Goal: Information Seeking & Learning: Learn about a topic

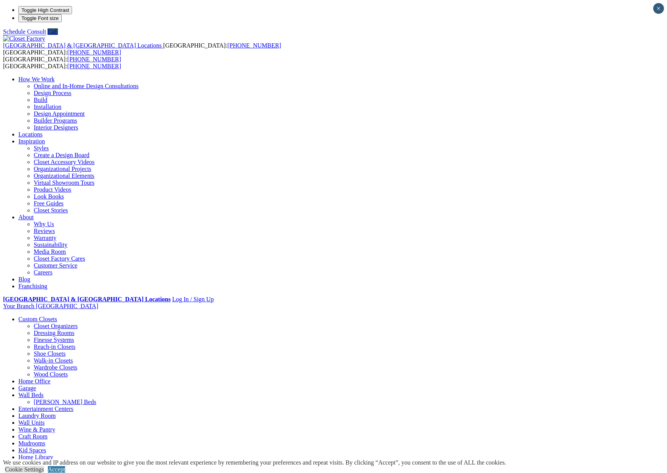
click at [46, 357] on link "Walk-in Closets" at bounding box center [53, 360] width 39 height 7
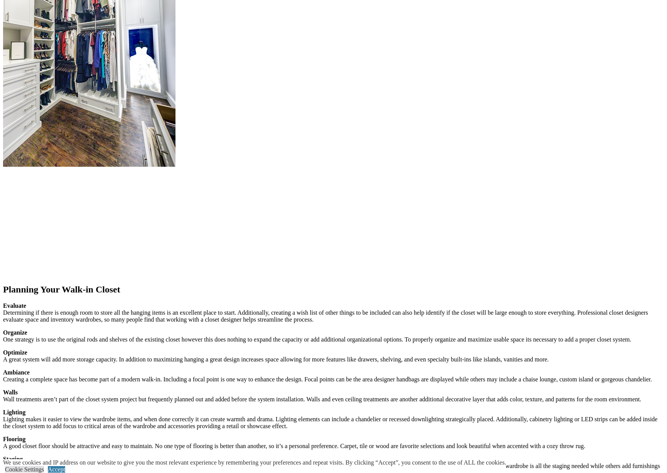
scroll to position [919, 0]
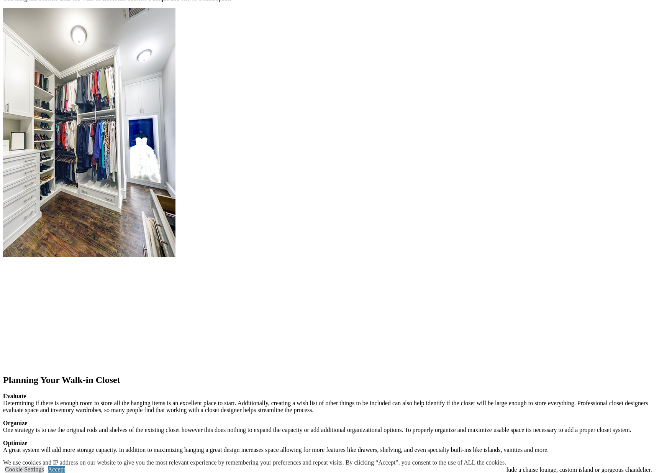
drag, startPoint x: 486, startPoint y: 220, endPoint x: 496, endPoint y: 219, distance: 9.6
click at [66, 154] on section "Planning Your Walk-in Closet Evaluate Determining if there is enough room to st…" at bounding box center [333, 370] width 661 height 725
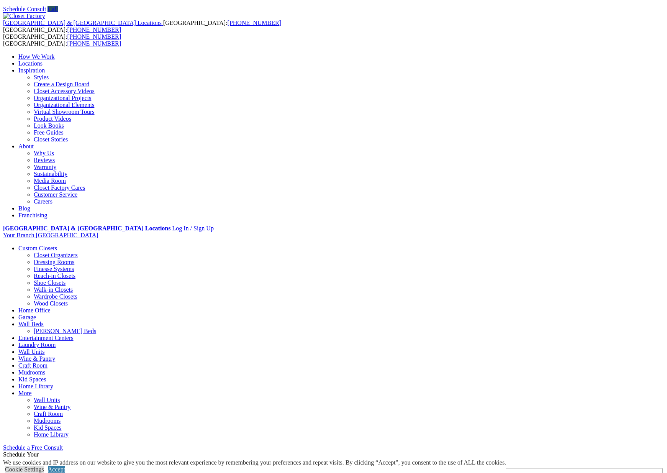
scroll to position [0, 0]
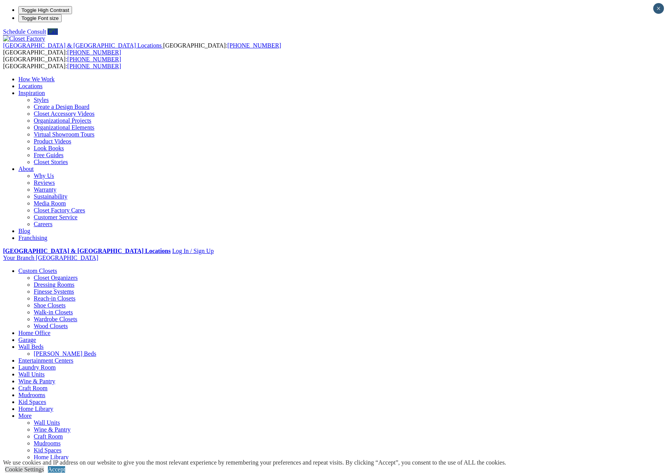
click at [422, 472] on div "Walk-in Closets These types of closets are very much in demand. The bigger the …" at bounding box center [333, 480] width 661 height 14
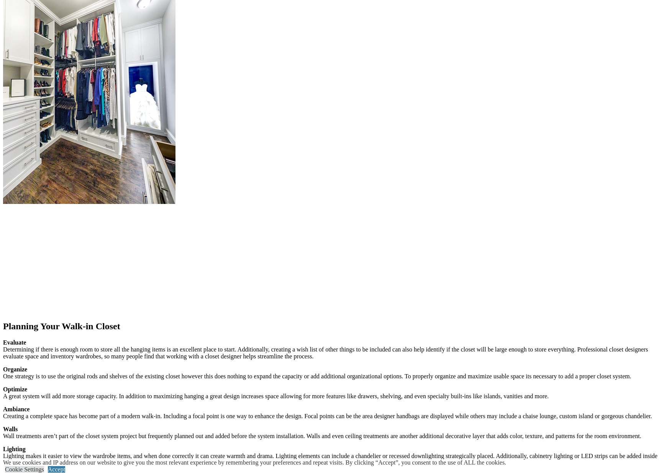
scroll to position [881, 0]
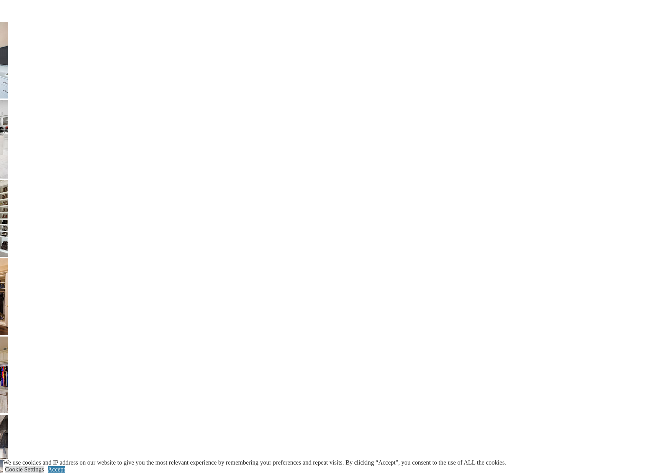
scroll to position [1456, 0]
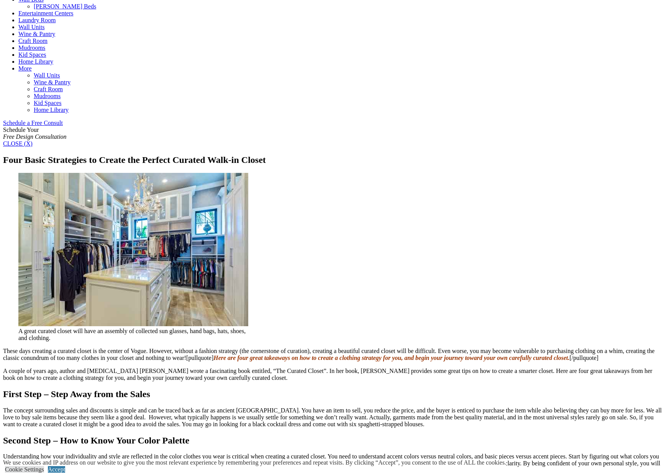
scroll to position [306, 0]
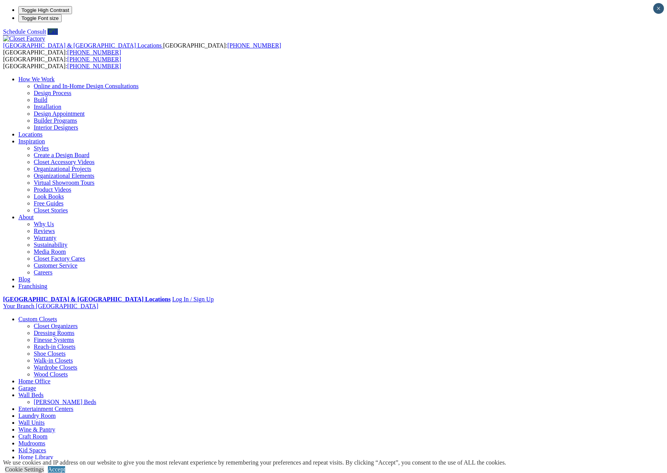
click at [52, 364] on link "Wardrobe Closets" at bounding box center [56, 367] width 44 height 7
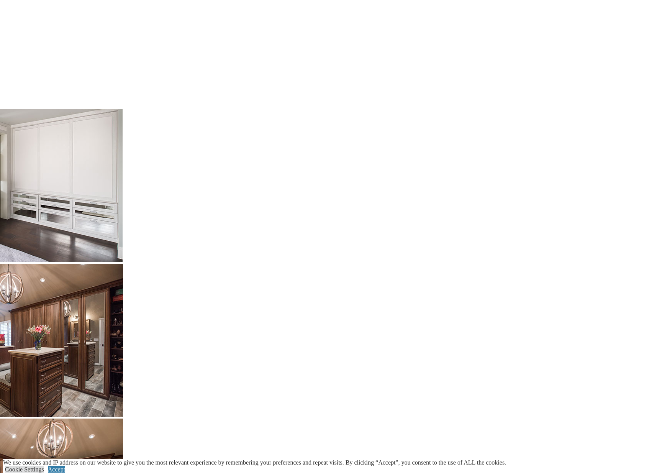
scroll to position [1341, 0]
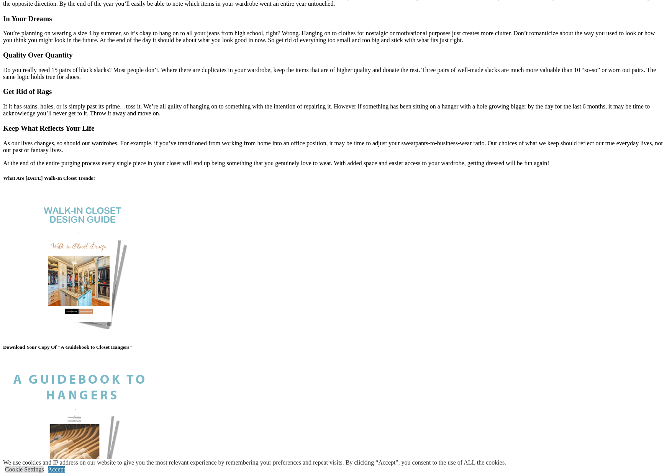
scroll to position [1034, 0]
